Goal: Transaction & Acquisition: Purchase product/service

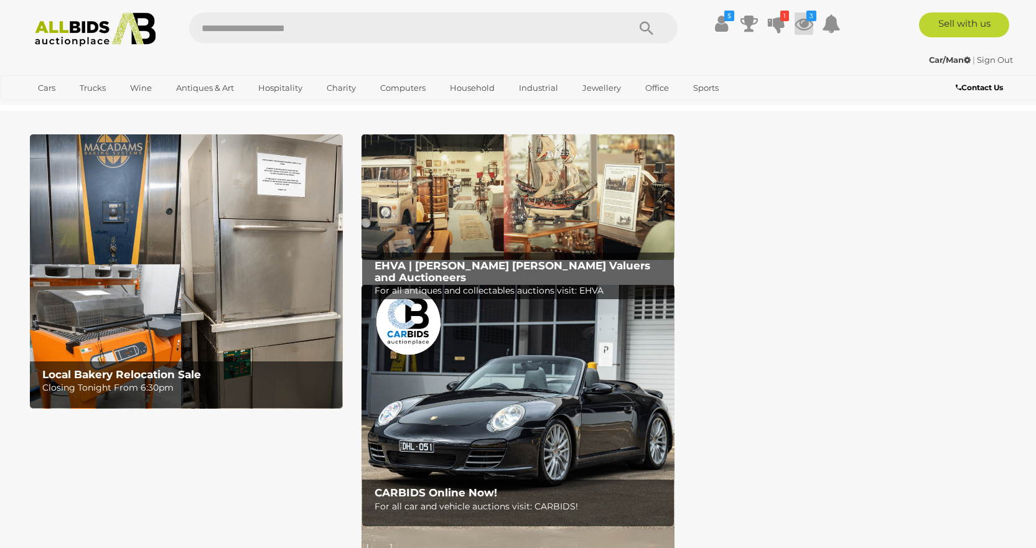
click at [801, 25] on icon at bounding box center [803, 23] width 19 height 22
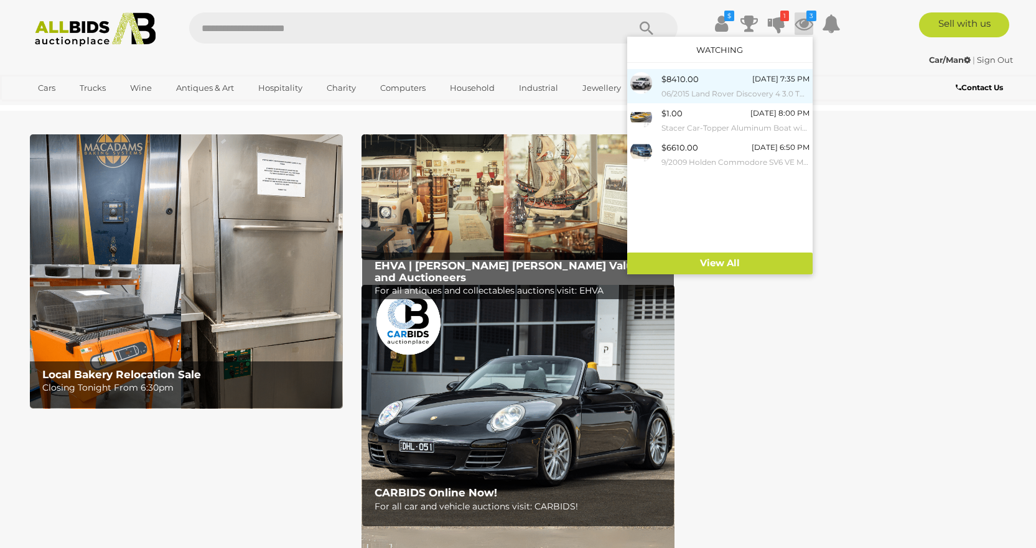
click at [691, 84] on span "$8410.00" at bounding box center [679, 79] width 37 height 10
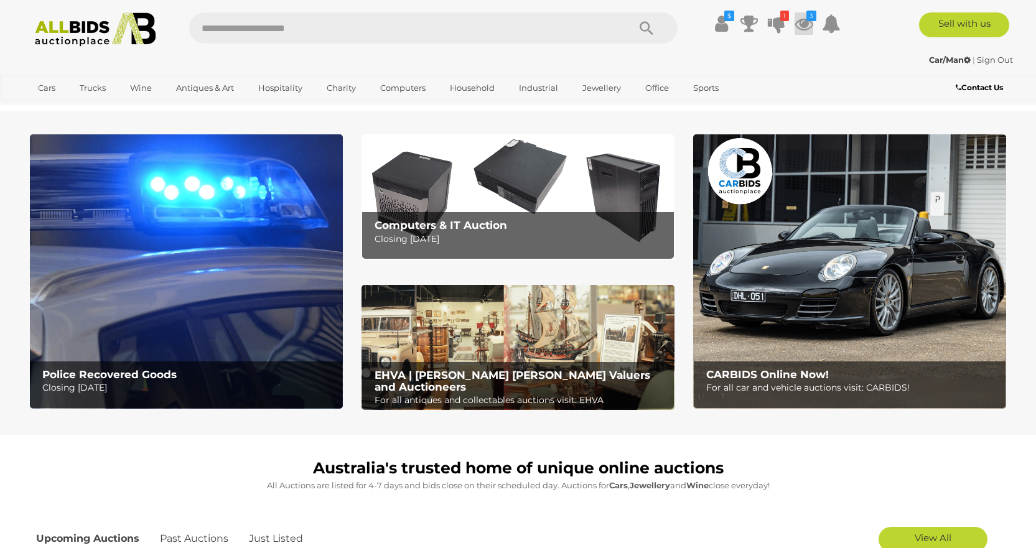
click at [803, 17] on icon at bounding box center [803, 23] width 19 height 22
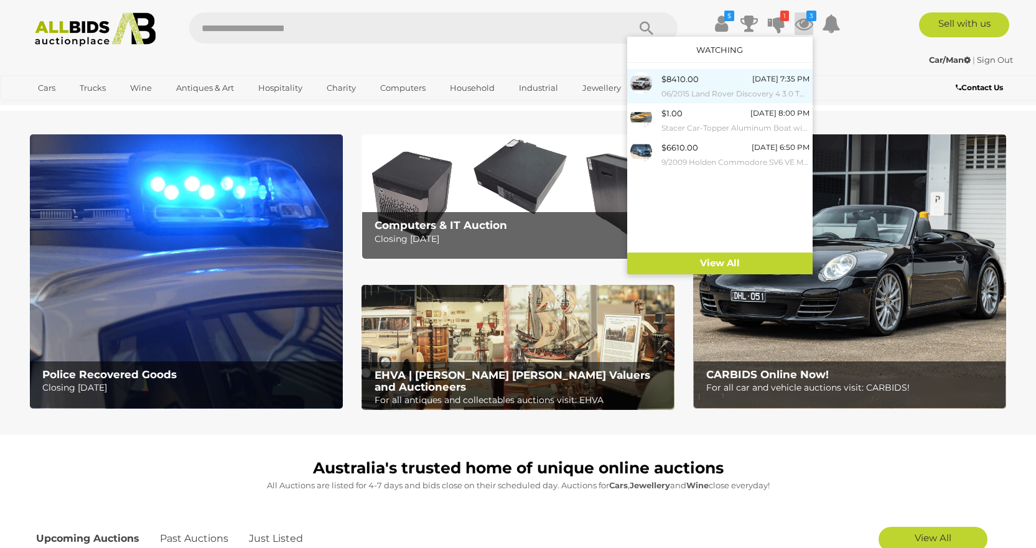
click at [732, 79] on div "$8410.00 Today 7:35 PM 06/2015 Land Rover Discovery 4 3.0 TDV6 (4x4) MY15 4D Wa…" at bounding box center [735, 86] width 148 height 28
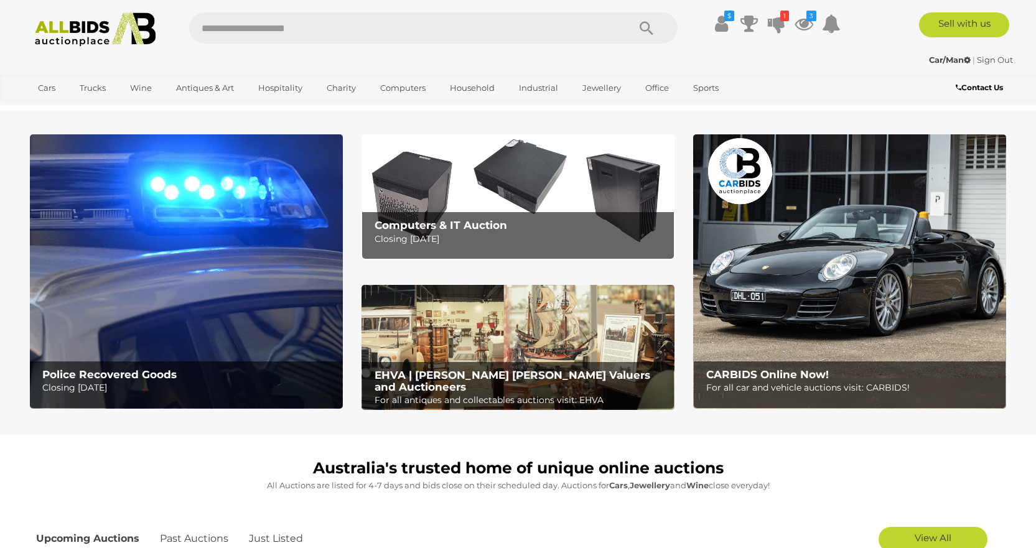
click at [738, 372] on b "CARBIDS Online Now!" at bounding box center [767, 374] width 123 height 12
click at [803, 22] on icon at bounding box center [803, 23] width 19 height 22
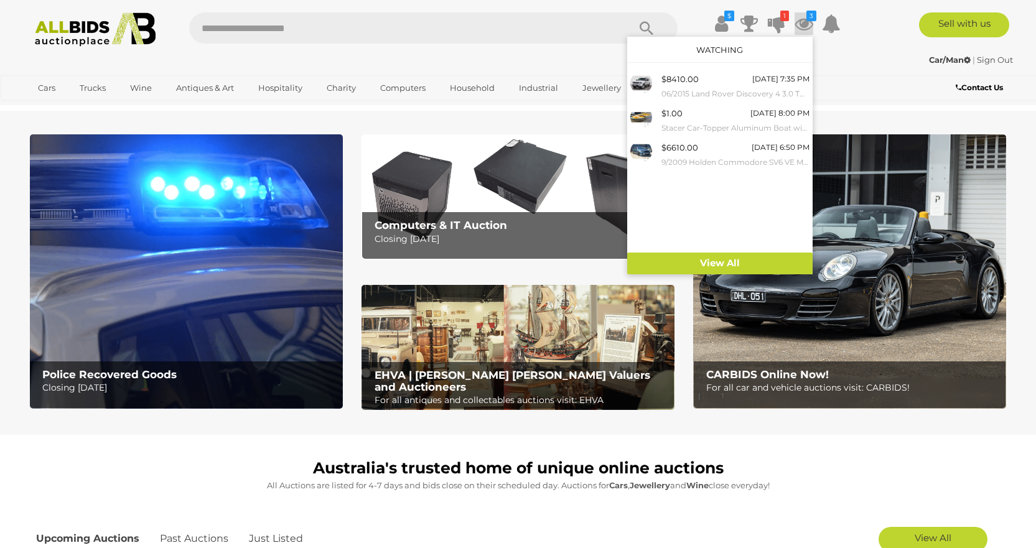
click at [803, 22] on icon at bounding box center [803, 23] width 19 height 22
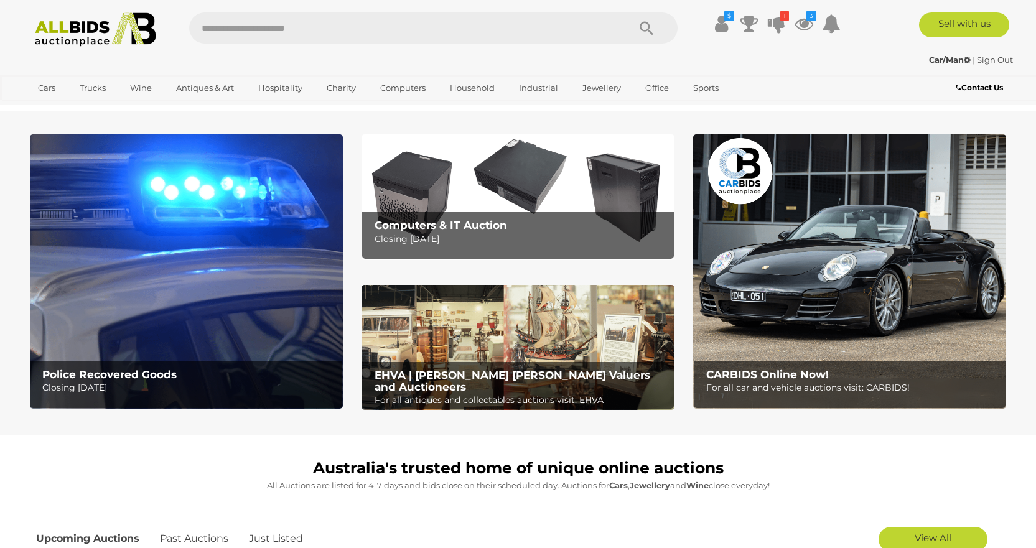
click at [799, 370] on b "CARBIDS Online Now!" at bounding box center [767, 374] width 123 height 12
